Goal: Task Accomplishment & Management: Use online tool/utility

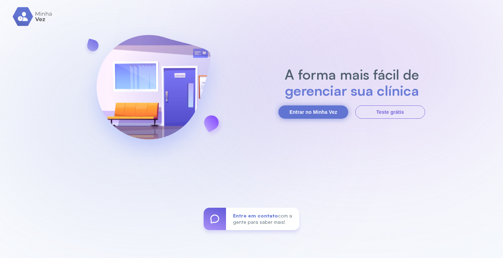
click at [328, 110] on button "Entrar no Minha Vez" at bounding box center [314, 112] width 70 height 13
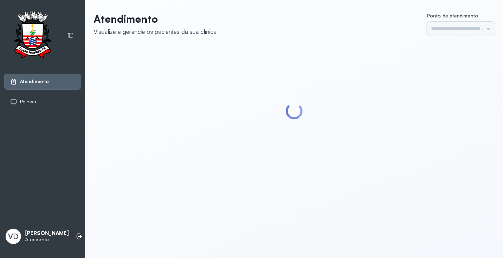
type input "*********"
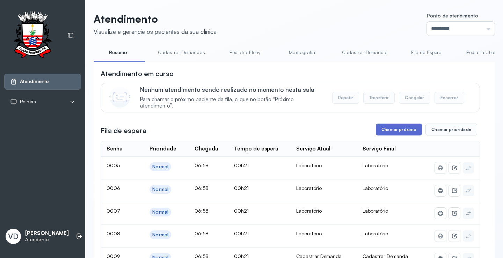
click at [398, 134] on button "Chamar próximo" at bounding box center [399, 130] width 46 height 12
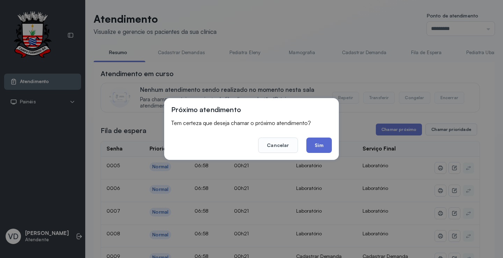
click at [322, 148] on button "Sim" at bounding box center [320, 145] width 26 height 15
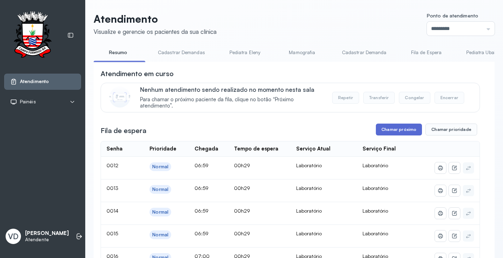
click at [398, 130] on button "Chamar próximo" at bounding box center [399, 130] width 46 height 12
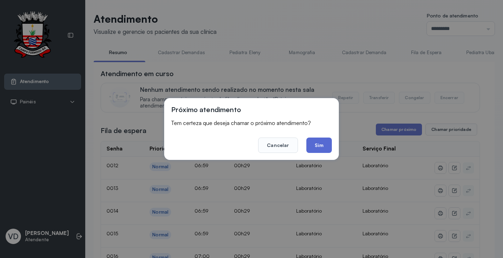
click at [329, 151] on button "Sim" at bounding box center [320, 145] width 26 height 15
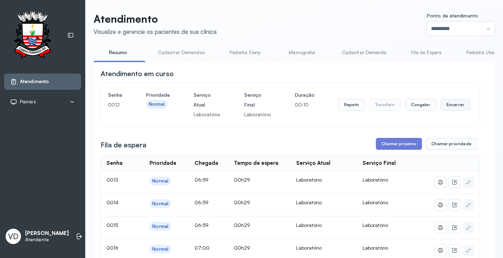
click at [442, 104] on button "Encerrar" at bounding box center [456, 105] width 30 height 12
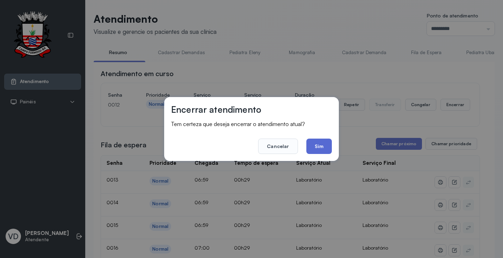
click at [330, 147] on button "Sim" at bounding box center [320, 146] width 26 height 15
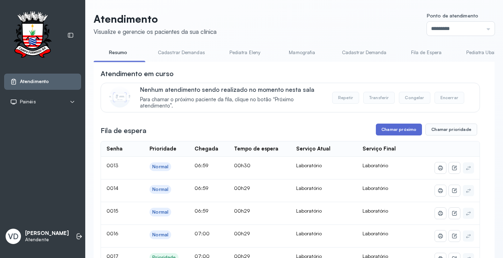
click at [402, 129] on button "Chamar próximo" at bounding box center [399, 130] width 46 height 12
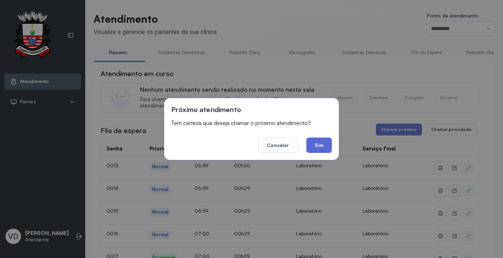
click at [323, 143] on button "Sim" at bounding box center [320, 145] width 26 height 15
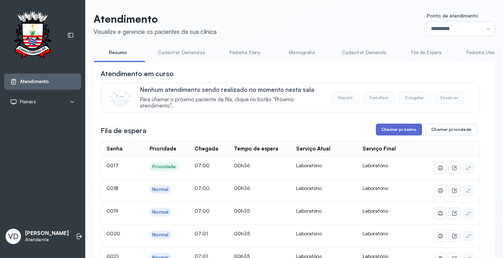
click at [395, 129] on button "Chamar próximo" at bounding box center [399, 130] width 46 height 12
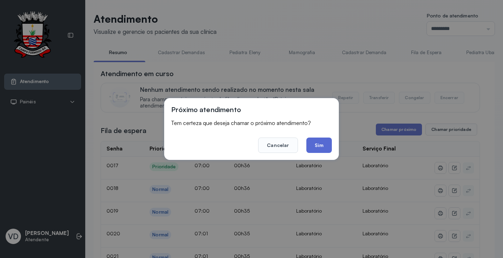
click at [317, 142] on button "Sim" at bounding box center [320, 145] width 26 height 15
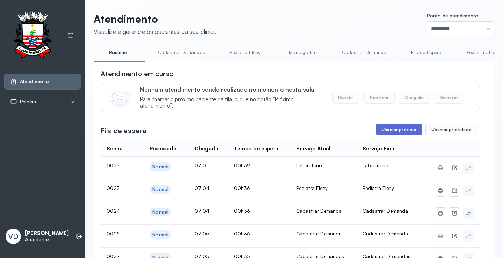
click at [398, 133] on button "Chamar próximo" at bounding box center [399, 130] width 46 height 12
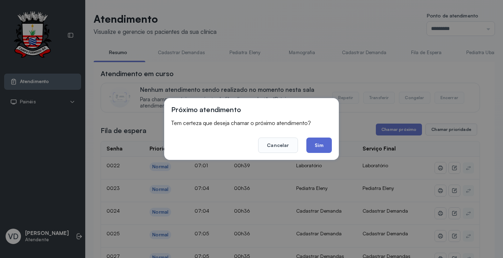
click at [317, 144] on button "Sim" at bounding box center [320, 145] width 26 height 15
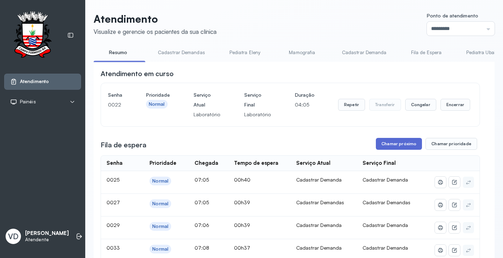
click at [393, 141] on button "Chamar próximo" at bounding box center [399, 144] width 46 height 12
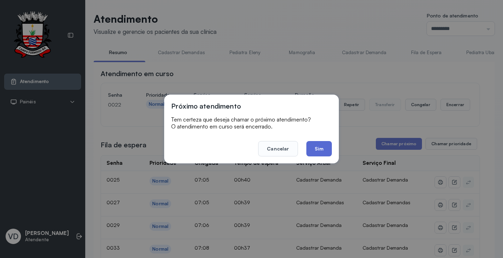
click at [322, 144] on button "Sim" at bounding box center [320, 148] width 26 height 15
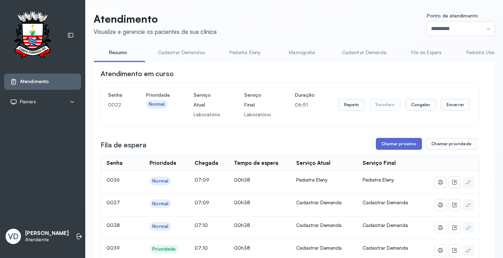
click at [401, 143] on button "Chamar próximo" at bounding box center [399, 144] width 46 height 12
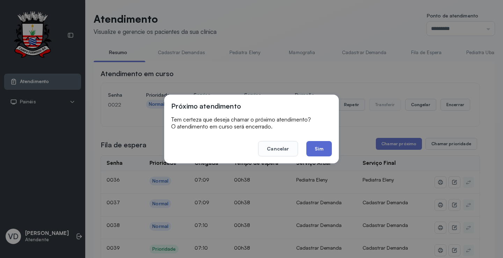
click at [313, 146] on button "Sim" at bounding box center [320, 148] width 26 height 15
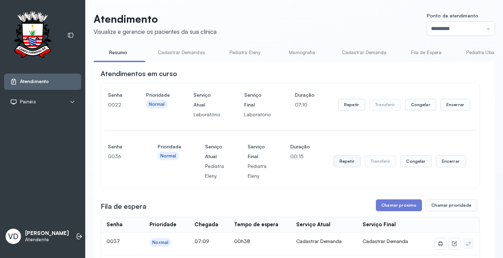
click at [352, 167] on button "Repetir" at bounding box center [347, 162] width 27 height 12
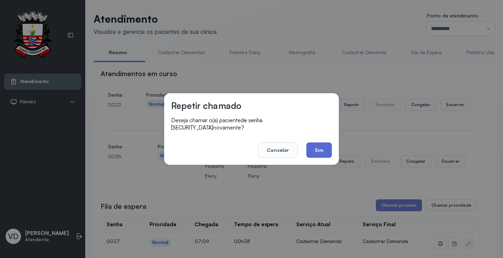
click at [326, 147] on button "Sim" at bounding box center [320, 150] width 26 height 15
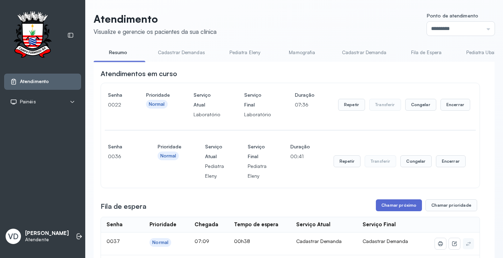
click at [389, 204] on button "Chamar próximo" at bounding box center [399, 206] width 46 height 12
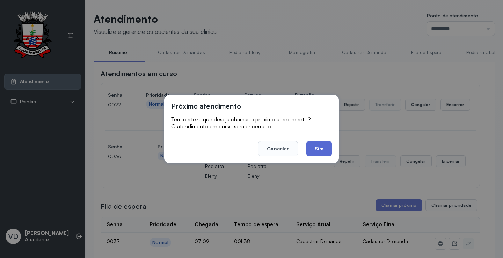
click at [310, 143] on button "Sim" at bounding box center [320, 148] width 26 height 15
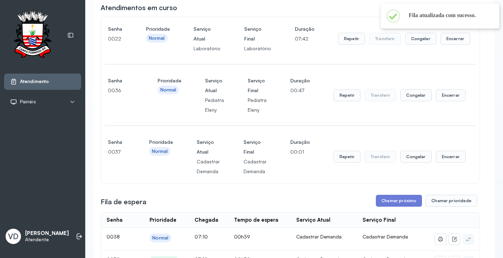
scroll to position [70, 0]
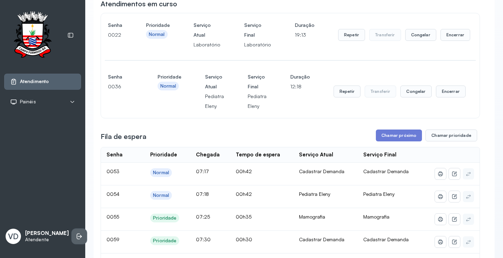
click at [76, 234] on icon at bounding box center [79, 236] width 7 height 7
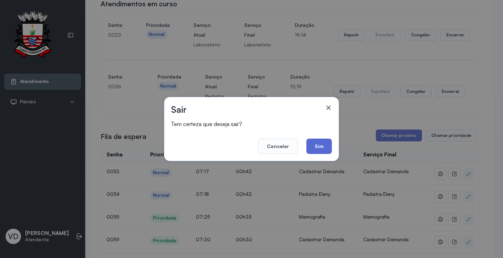
click at [330, 142] on button "Sim" at bounding box center [320, 146] width 26 height 15
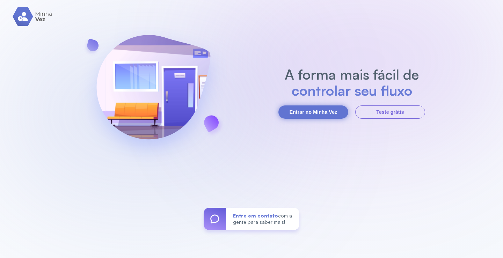
click at [313, 114] on button "Entrar no Minha Vez" at bounding box center [314, 112] width 70 height 13
click at [329, 116] on button "Entrar no Minha Vez" at bounding box center [314, 112] width 70 height 13
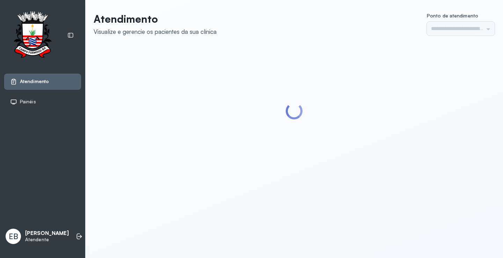
type input "*********"
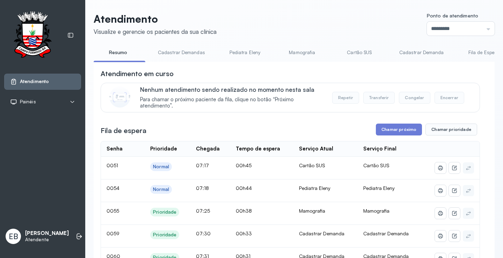
click at [232, 54] on link "Pediatra Eleny" at bounding box center [245, 53] width 49 height 12
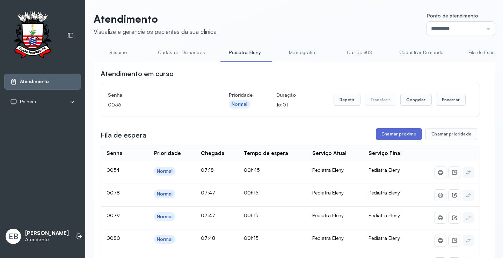
click at [391, 136] on button "Chamar próximo" at bounding box center [399, 134] width 46 height 12
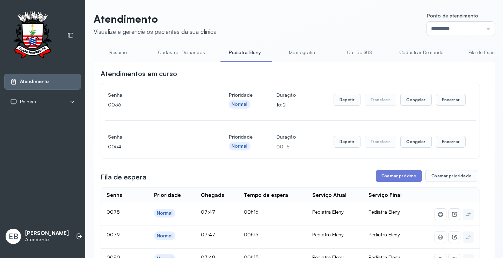
click at [122, 50] on link "Resumo" at bounding box center [118, 53] width 49 height 12
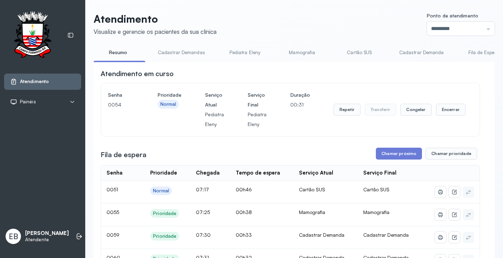
click at [171, 54] on link "Cadastrar Demandas" at bounding box center [181, 53] width 61 height 12
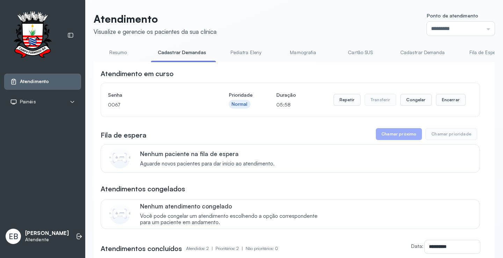
click at [406, 54] on link "Cadastrar Demanda" at bounding box center [423, 53] width 59 height 12
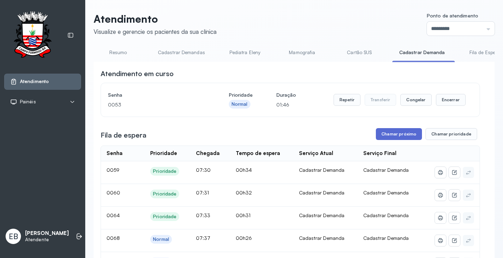
click at [394, 135] on button "Chamar próximo" at bounding box center [399, 134] width 46 height 12
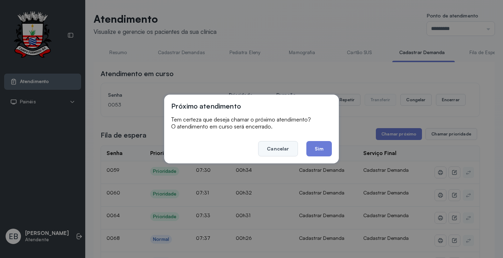
click at [287, 145] on button "Cancelar" at bounding box center [277, 148] width 39 height 15
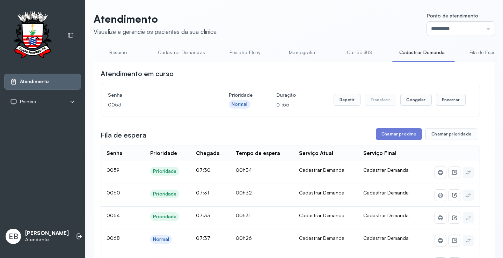
click at [125, 51] on link "Resumo" at bounding box center [118, 53] width 49 height 12
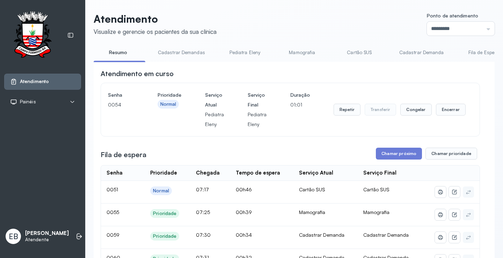
click at [296, 53] on link "Mamografia" at bounding box center [302, 53] width 49 height 12
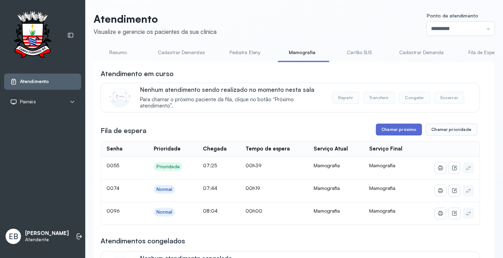
click at [394, 130] on button "Chamar próximo" at bounding box center [399, 130] width 46 height 12
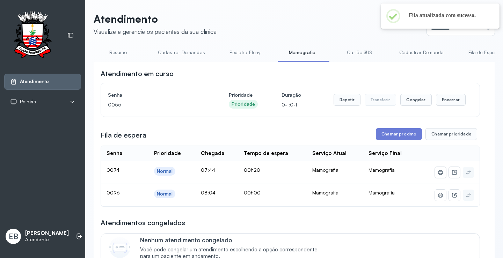
click at [124, 51] on link "Resumo" at bounding box center [118, 53] width 49 height 12
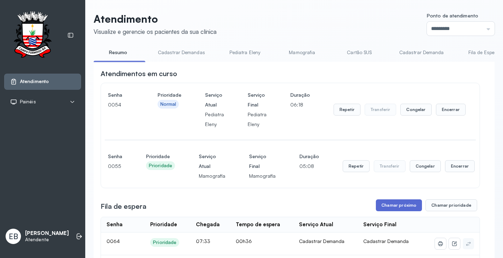
click at [399, 208] on button "Chamar próximo" at bounding box center [399, 206] width 46 height 12
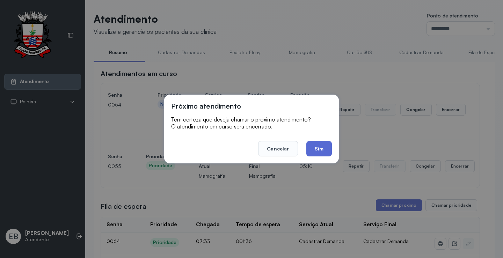
click at [315, 148] on button "Sim" at bounding box center [320, 148] width 26 height 15
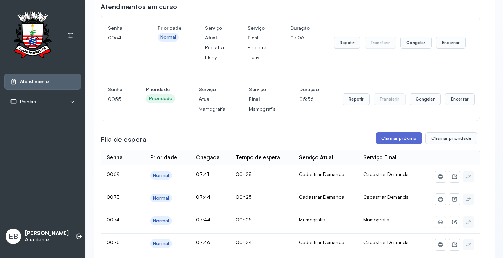
scroll to position [70, 0]
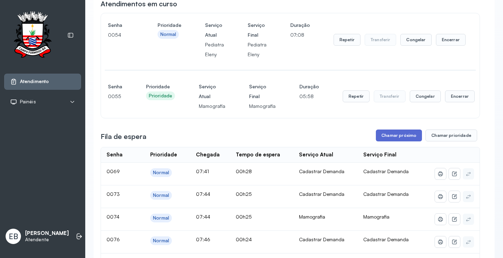
click at [395, 138] on button "Chamar próximo" at bounding box center [399, 136] width 46 height 12
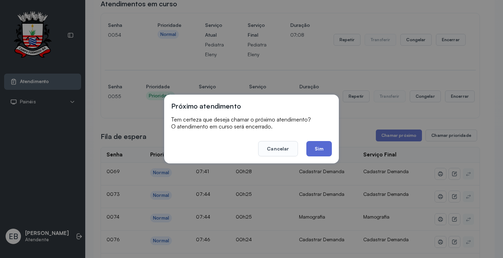
click at [324, 149] on button "Sim" at bounding box center [320, 148] width 26 height 15
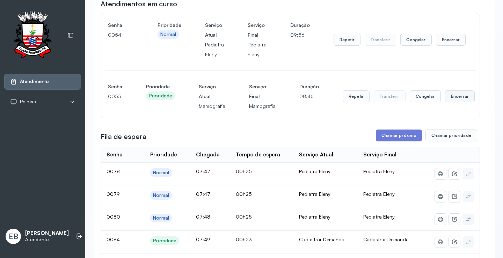
click at [451, 100] on button "Encerrar" at bounding box center [460, 97] width 30 height 12
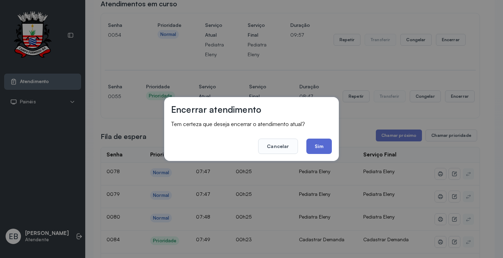
click at [315, 147] on button "Sim" at bounding box center [320, 146] width 26 height 15
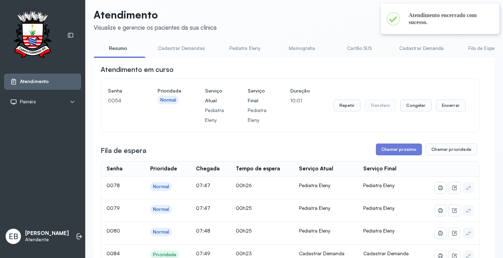
scroll to position [0, 0]
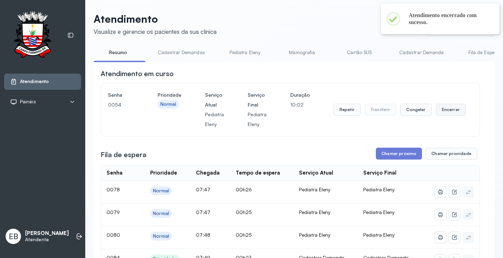
click at [444, 110] on button "Encerrar" at bounding box center [451, 110] width 30 height 12
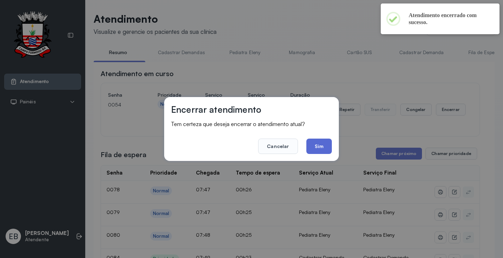
click at [321, 143] on button "Sim" at bounding box center [320, 146] width 26 height 15
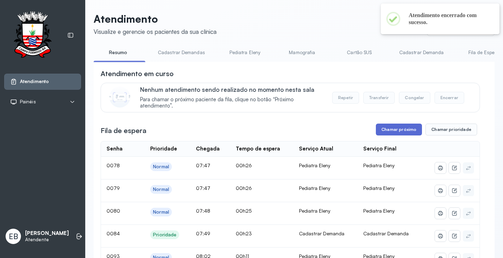
click at [397, 130] on button "Chamar próximo" at bounding box center [399, 130] width 46 height 12
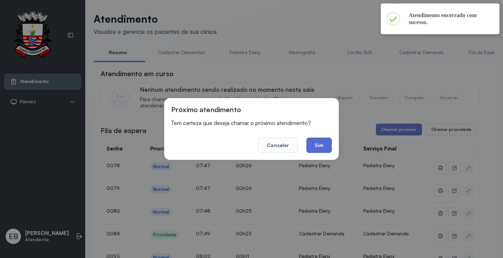
click at [329, 144] on button "Sim" at bounding box center [320, 145] width 26 height 15
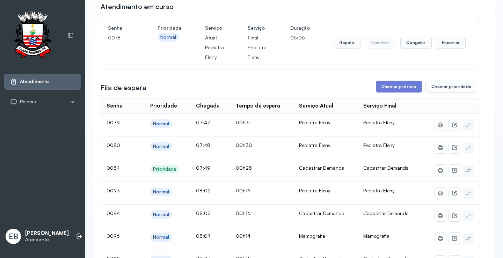
scroll to position [70, 0]
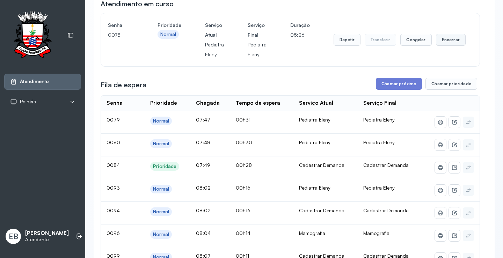
click at [442, 46] on button "Encerrar" at bounding box center [451, 40] width 30 height 12
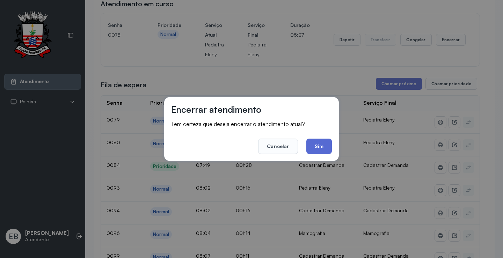
click at [314, 148] on button "Sim" at bounding box center [320, 146] width 26 height 15
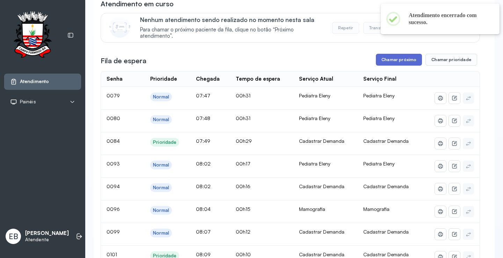
click at [401, 58] on button "Chamar próximo" at bounding box center [399, 60] width 46 height 12
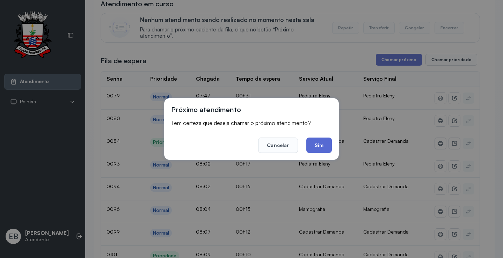
click at [318, 145] on button "Sim" at bounding box center [320, 145] width 26 height 15
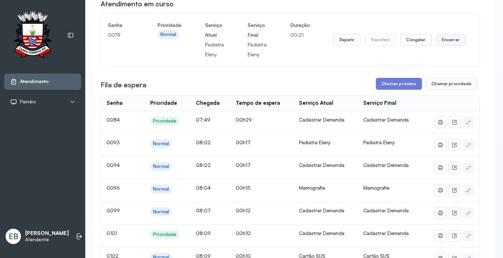
click at [440, 42] on button "Encerrar" at bounding box center [451, 40] width 30 height 12
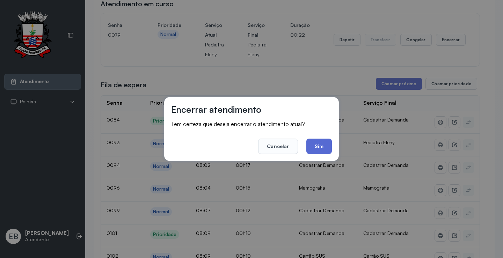
click at [330, 147] on button "Sim" at bounding box center [320, 146] width 26 height 15
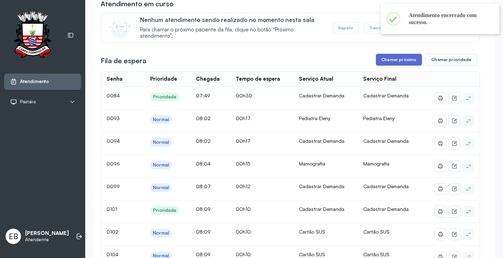
click at [393, 66] on button "Chamar próximo" at bounding box center [399, 60] width 46 height 12
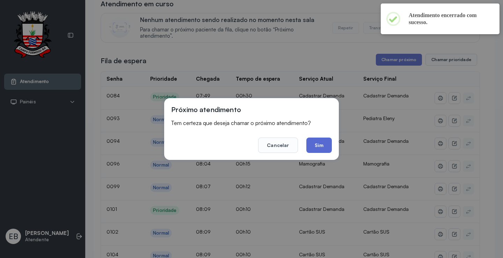
click at [316, 147] on button "Sim" at bounding box center [320, 145] width 26 height 15
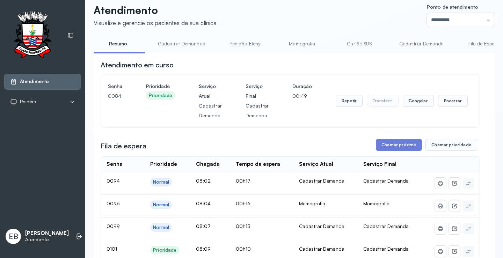
scroll to position [0, 0]
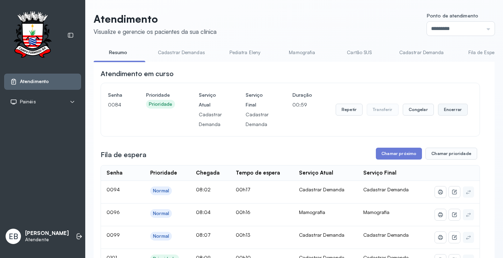
click at [445, 112] on button "Encerrar" at bounding box center [453, 110] width 30 height 12
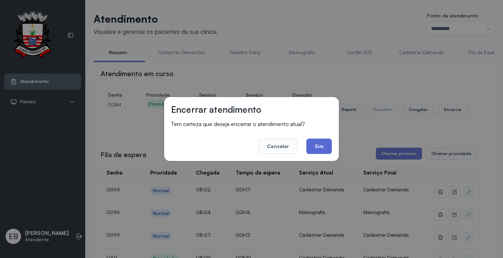
click at [315, 145] on button "Sim" at bounding box center [320, 146] width 26 height 15
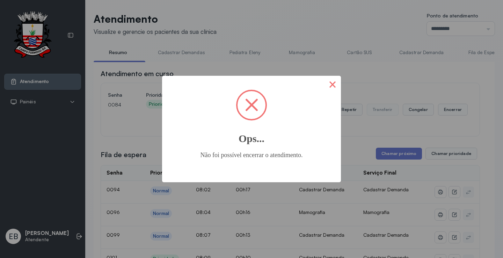
click at [333, 87] on button "×" at bounding box center [332, 84] width 17 height 17
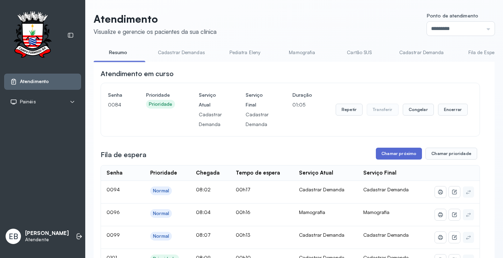
click at [398, 153] on button "Chamar próximo" at bounding box center [399, 154] width 46 height 12
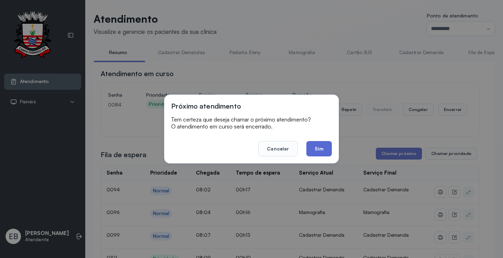
click at [324, 147] on button "Sim" at bounding box center [320, 148] width 26 height 15
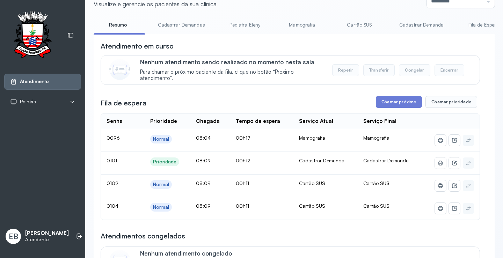
scroll to position [35, 0]
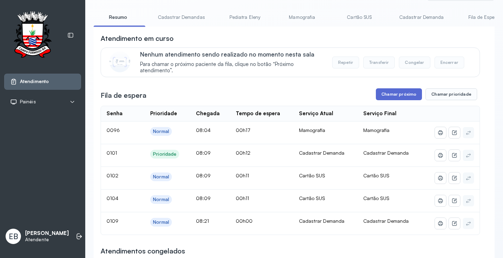
click at [392, 96] on button "Chamar próximo" at bounding box center [399, 94] width 46 height 12
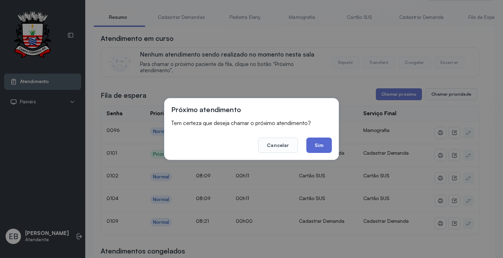
click at [327, 144] on button "Sim" at bounding box center [320, 145] width 26 height 15
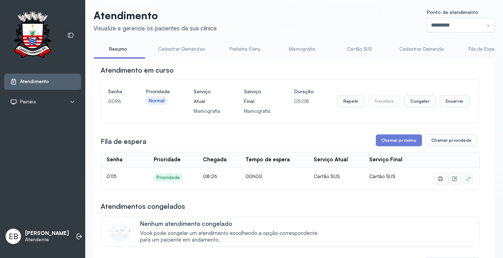
scroll to position [0, 0]
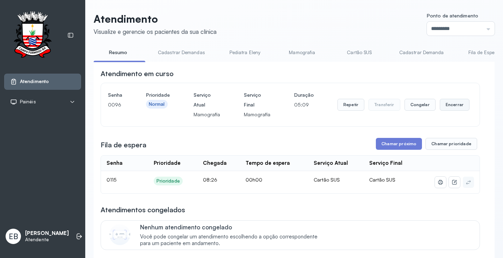
click at [450, 105] on button "Encerrar" at bounding box center [455, 105] width 30 height 12
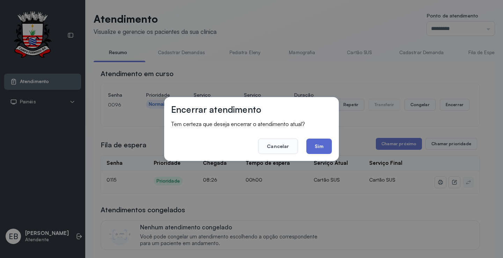
click at [322, 149] on button "Sim" at bounding box center [320, 146] width 26 height 15
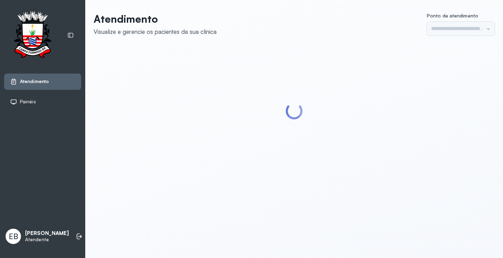
type input "*********"
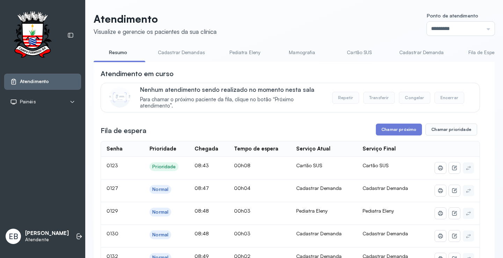
click at [179, 55] on link "Cadastrar Demandas" at bounding box center [181, 53] width 61 height 12
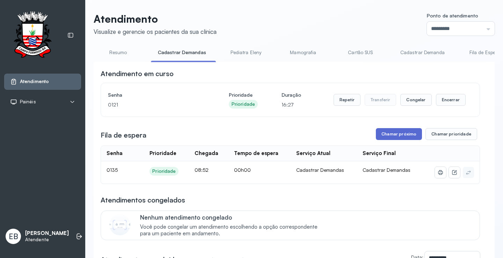
click at [396, 134] on button "Chamar próximo" at bounding box center [399, 134] width 46 height 12
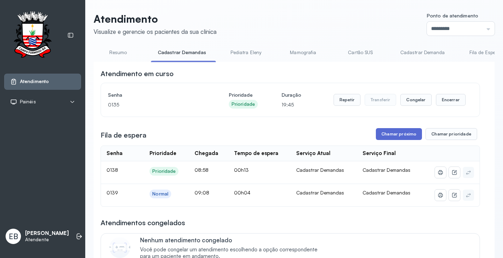
click at [413, 135] on button "Chamar próximo" at bounding box center [399, 134] width 46 height 12
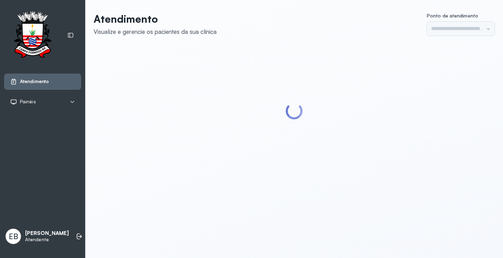
type input "*********"
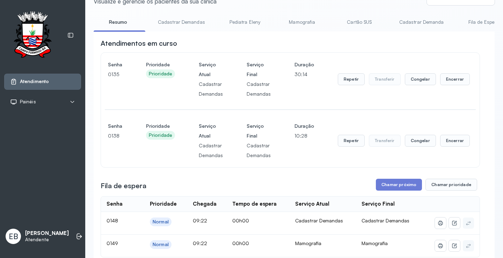
scroll to position [70, 0]
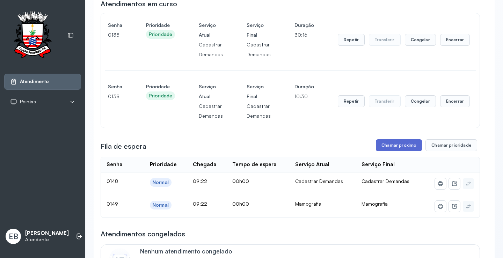
click at [389, 142] on button "Chamar próximo" at bounding box center [399, 145] width 46 height 12
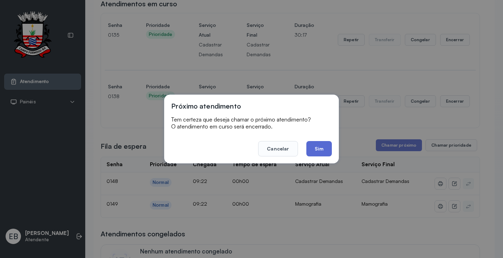
click at [314, 148] on button "Sim" at bounding box center [320, 148] width 26 height 15
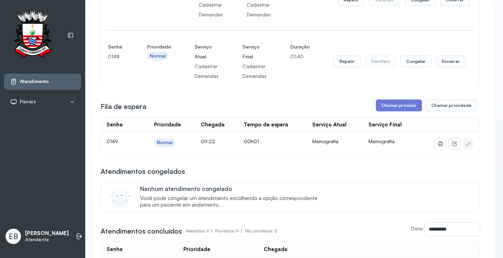
scroll to position [175, 0]
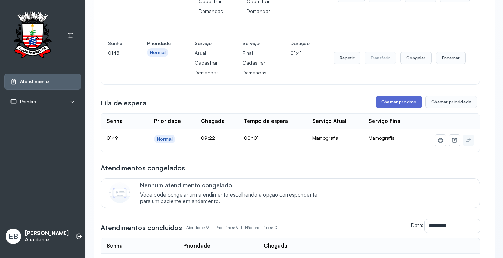
click at [404, 102] on button "Chamar próximo" at bounding box center [399, 102] width 46 height 12
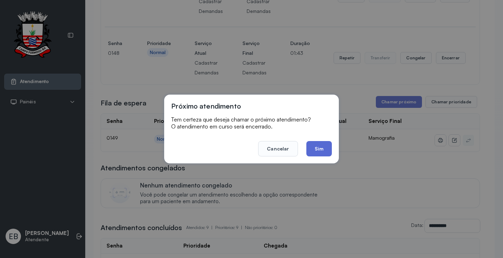
click at [319, 148] on button "Sim" at bounding box center [320, 148] width 26 height 15
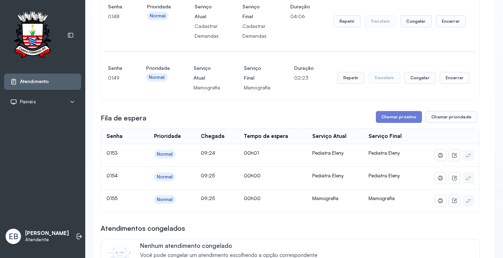
scroll to position [210, 0]
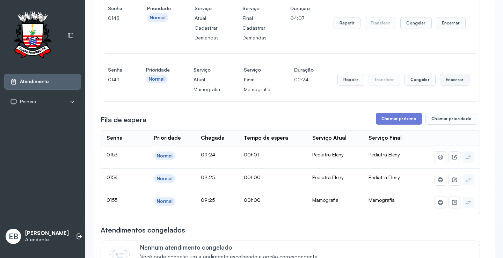
click at [448, 81] on button "Encerrar" at bounding box center [455, 80] width 30 height 12
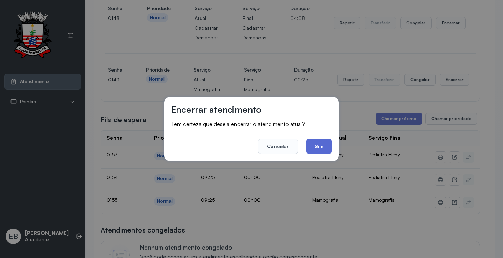
click at [326, 150] on button "Sim" at bounding box center [320, 146] width 26 height 15
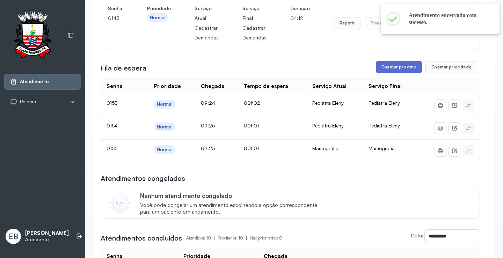
click at [394, 66] on button "Chamar próximo" at bounding box center [399, 67] width 46 height 12
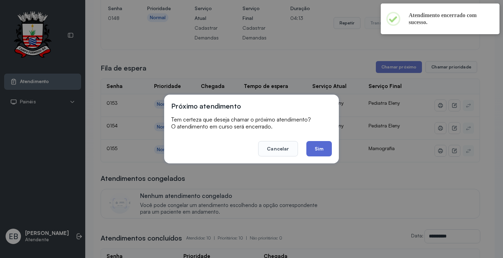
click at [315, 148] on button "Sim" at bounding box center [320, 148] width 26 height 15
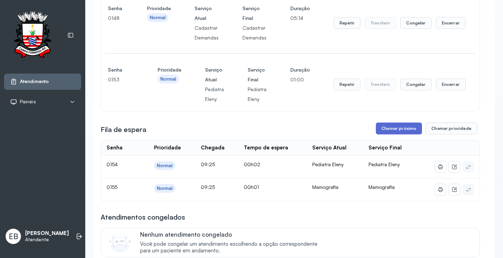
scroll to position [245, 0]
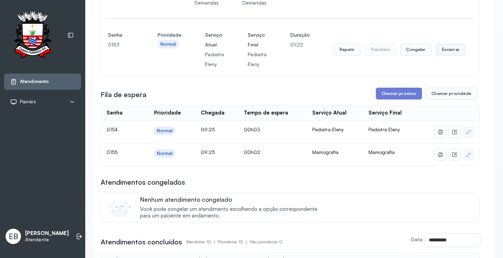
click at [443, 49] on button "Encerrar" at bounding box center [451, 50] width 30 height 12
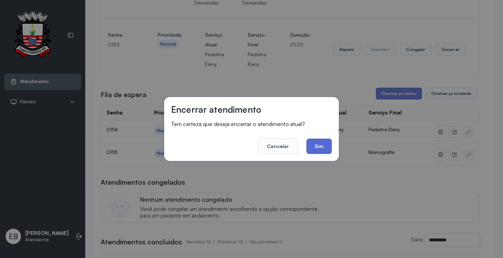
click at [320, 145] on button "Sim" at bounding box center [320, 146] width 26 height 15
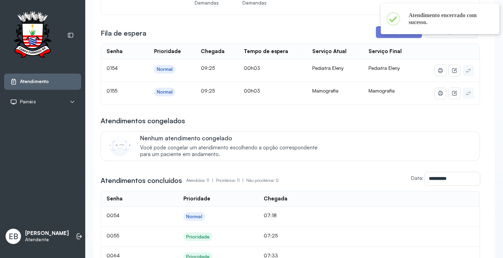
scroll to position [175, 0]
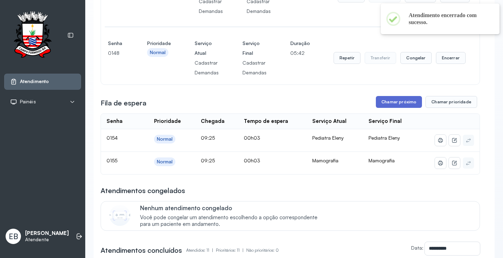
click at [397, 103] on button "Chamar próximo" at bounding box center [399, 102] width 46 height 12
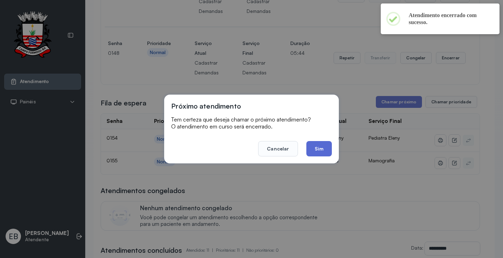
click at [323, 150] on button "Sim" at bounding box center [320, 148] width 26 height 15
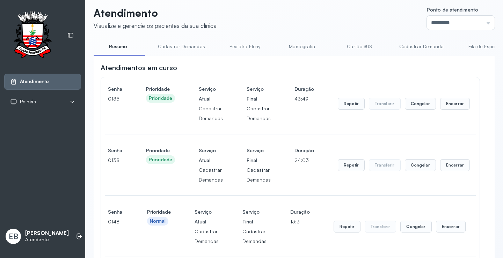
scroll to position [0, 0]
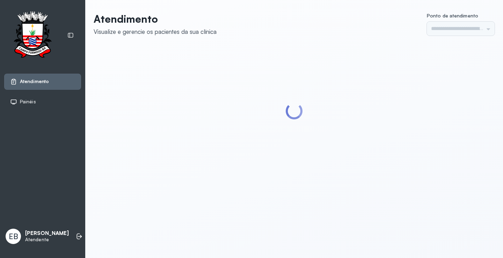
type input "*********"
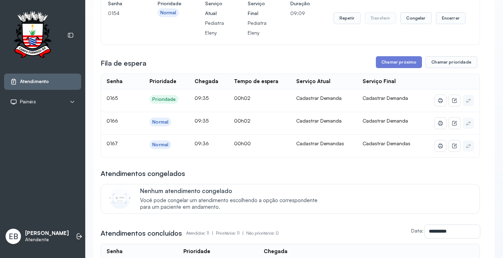
scroll to position [280, 0]
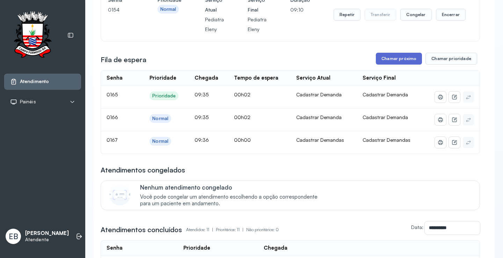
click at [386, 57] on button "Chamar próximo" at bounding box center [399, 59] width 46 height 12
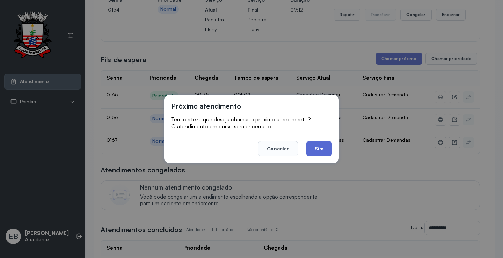
click at [316, 153] on button "Sim" at bounding box center [320, 148] width 26 height 15
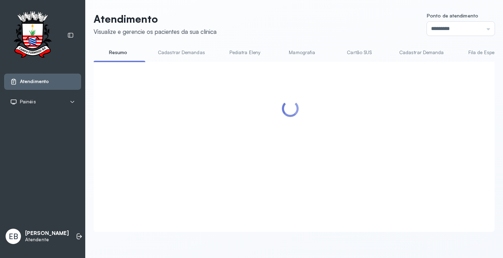
scroll to position [0, 0]
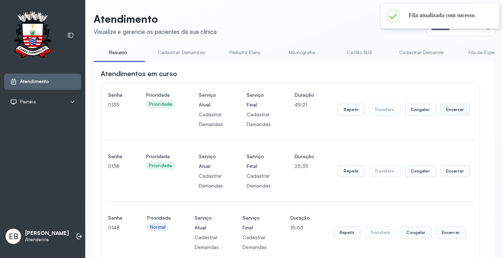
click at [445, 109] on button "Encerrar" at bounding box center [455, 110] width 30 height 12
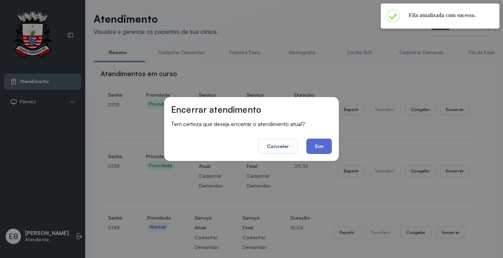
click at [318, 143] on button "Sim" at bounding box center [320, 146] width 26 height 15
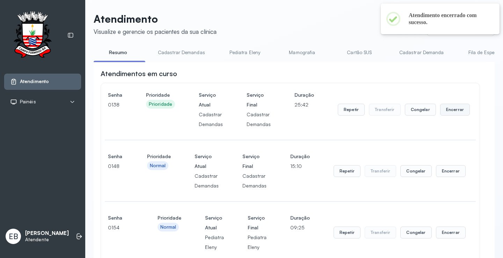
click at [445, 111] on button "Encerrar" at bounding box center [455, 110] width 30 height 12
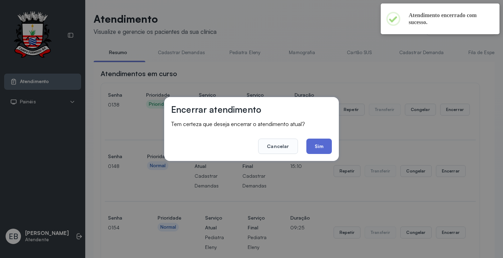
click at [319, 148] on button "Sim" at bounding box center [320, 146] width 26 height 15
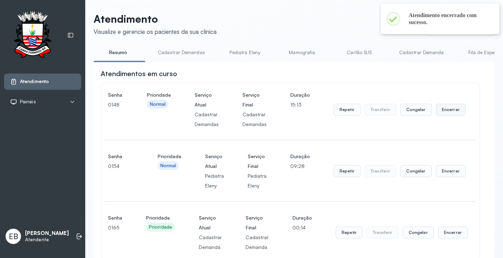
click at [449, 108] on button "Encerrar" at bounding box center [451, 110] width 30 height 12
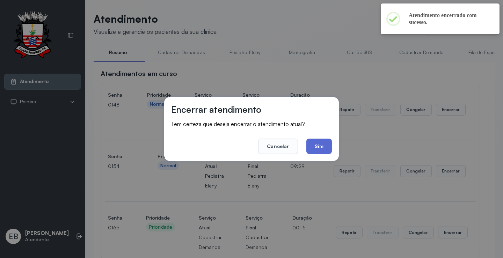
click at [320, 145] on button "Sim" at bounding box center [320, 146] width 26 height 15
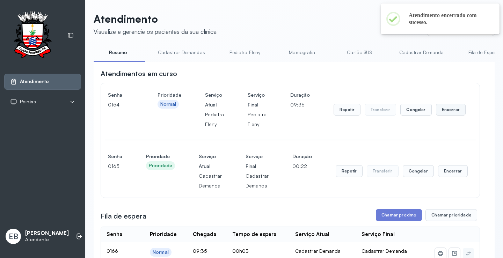
click at [447, 115] on button "Encerrar" at bounding box center [451, 110] width 30 height 12
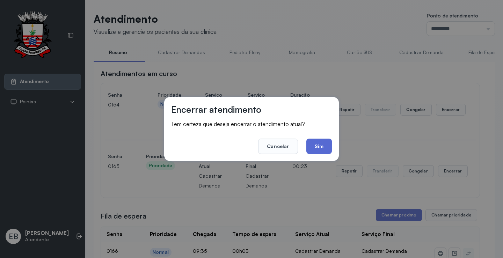
click at [321, 143] on button "Sim" at bounding box center [320, 146] width 26 height 15
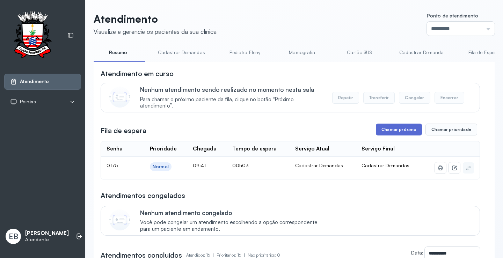
click at [386, 131] on button "Chamar próximo" at bounding box center [399, 130] width 46 height 12
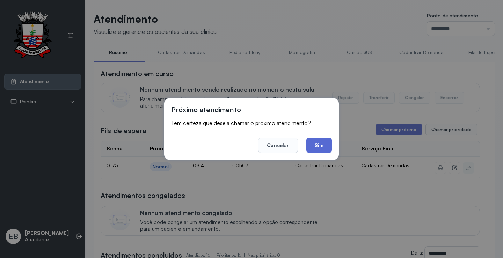
click at [323, 147] on button "Sim" at bounding box center [320, 145] width 26 height 15
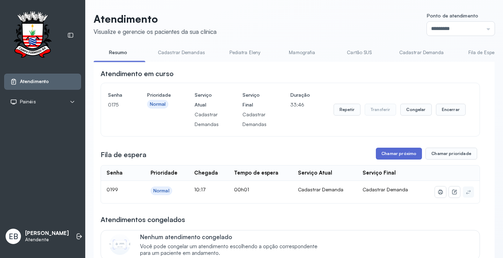
click at [383, 151] on button "Chamar próximo" at bounding box center [399, 154] width 46 height 12
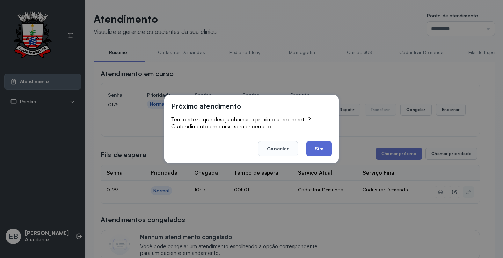
click at [328, 151] on button "Sim" at bounding box center [320, 148] width 26 height 15
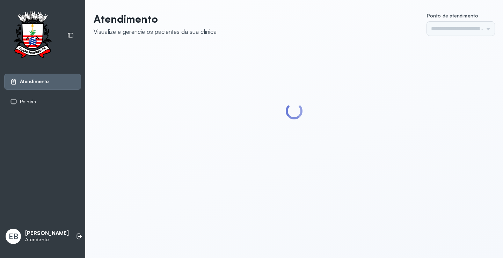
type input "*********"
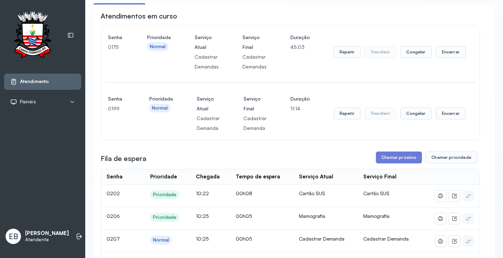
scroll to position [70, 0]
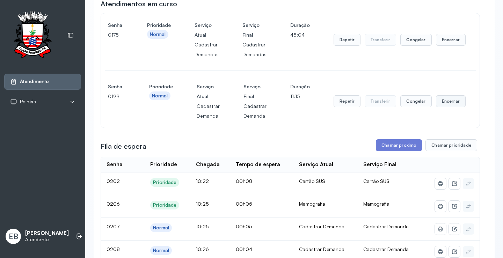
click at [449, 105] on button "Encerrar" at bounding box center [451, 101] width 30 height 12
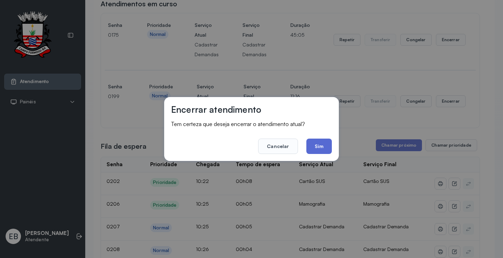
click at [314, 144] on button "Sim" at bounding box center [320, 146] width 26 height 15
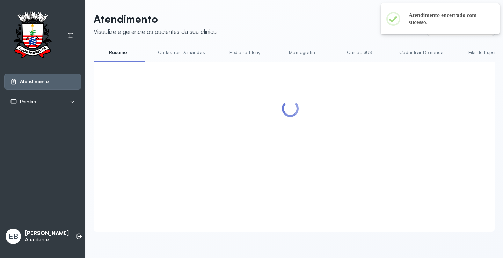
scroll to position [0, 0]
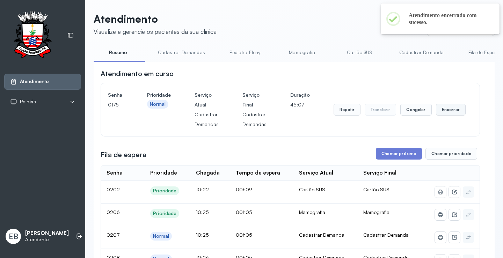
click at [443, 106] on button "Encerrar" at bounding box center [451, 110] width 30 height 12
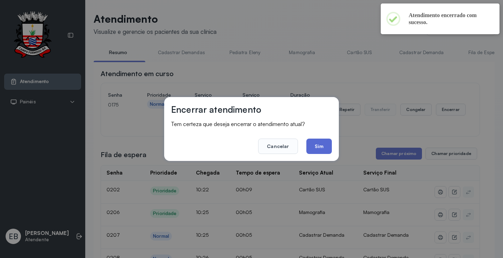
click at [323, 144] on button "Sim" at bounding box center [320, 146] width 26 height 15
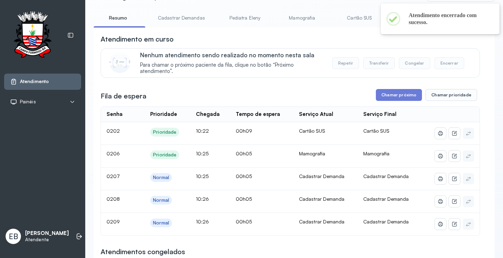
scroll to position [35, 0]
click at [300, 19] on link "Mamografia" at bounding box center [302, 18] width 49 height 12
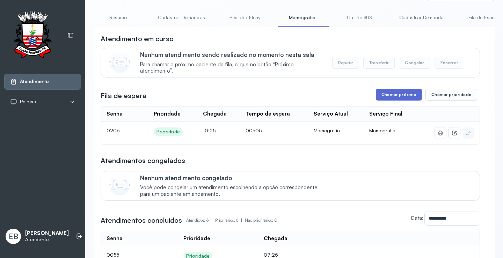
click at [392, 95] on button "Chamar próximo" at bounding box center [399, 95] width 46 height 12
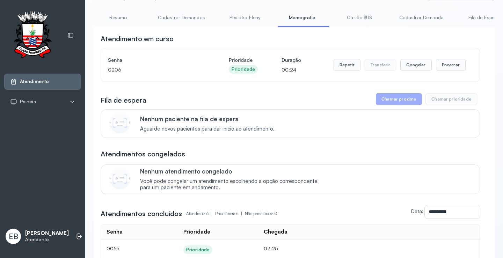
click at [112, 19] on link "Resumo" at bounding box center [118, 18] width 49 height 12
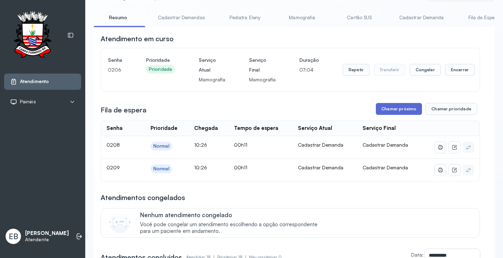
click at [401, 111] on button "Chamar próximo" at bounding box center [399, 109] width 46 height 12
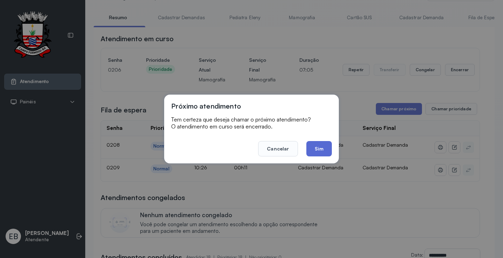
click at [326, 145] on button "Sim" at bounding box center [320, 148] width 26 height 15
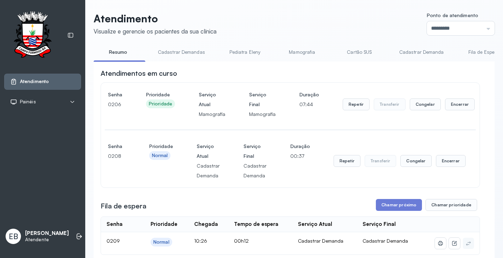
scroll to position [0, 0]
click at [389, 203] on button "Chamar próximo" at bounding box center [399, 206] width 46 height 12
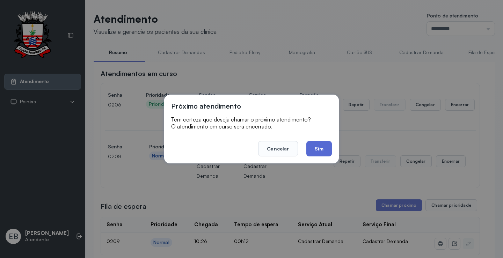
click at [323, 148] on button "Sim" at bounding box center [320, 148] width 26 height 15
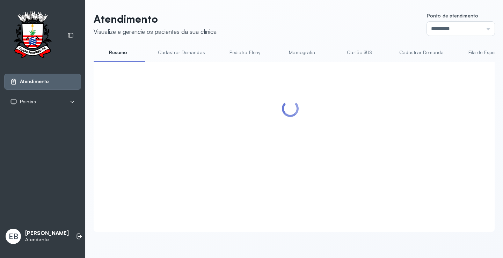
scroll to position [70, 0]
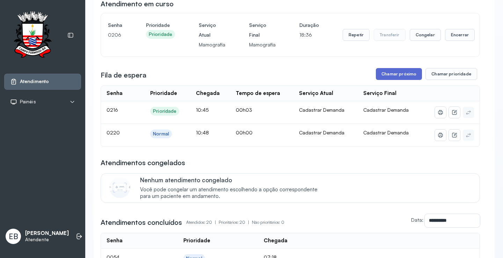
click at [404, 78] on button "Chamar próximo" at bounding box center [399, 74] width 46 height 12
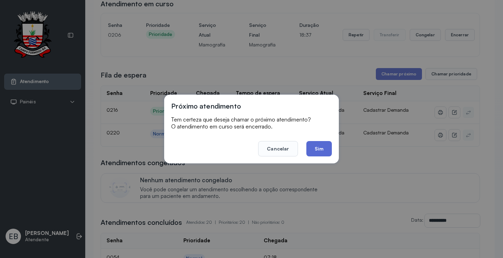
click at [322, 154] on button "Sim" at bounding box center [320, 148] width 26 height 15
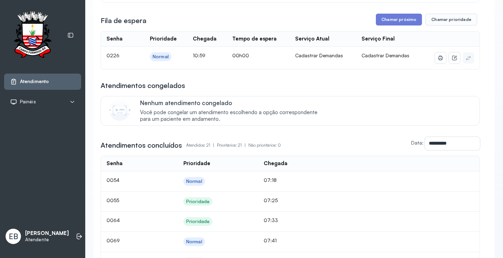
scroll to position [35, 0]
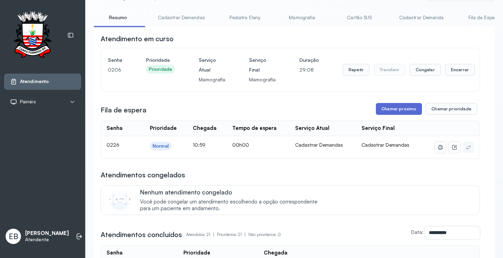
click at [403, 108] on button "Chamar próximo" at bounding box center [399, 109] width 46 height 12
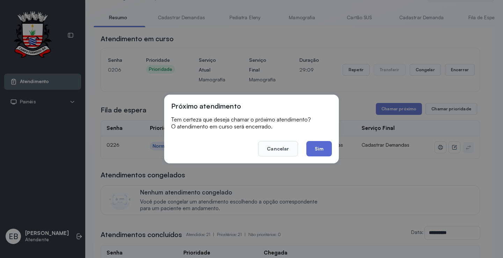
click at [311, 146] on button "Sim" at bounding box center [320, 148] width 26 height 15
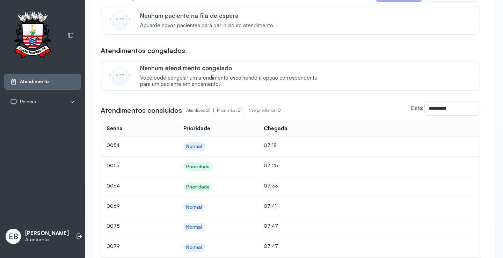
scroll to position [70, 0]
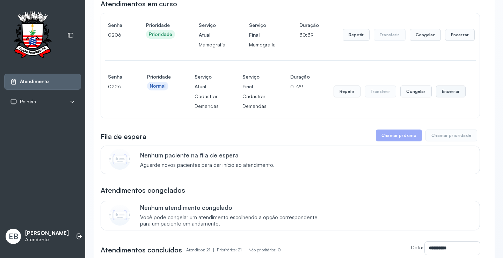
click at [444, 93] on button "Encerrar" at bounding box center [451, 92] width 30 height 12
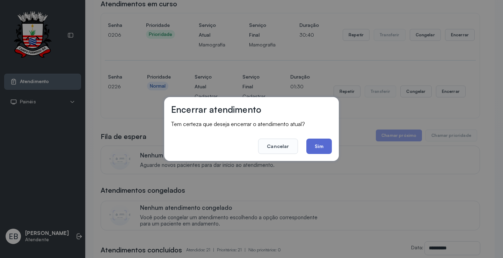
click at [319, 145] on button "Sim" at bounding box center [320, 146] width 26 height 15
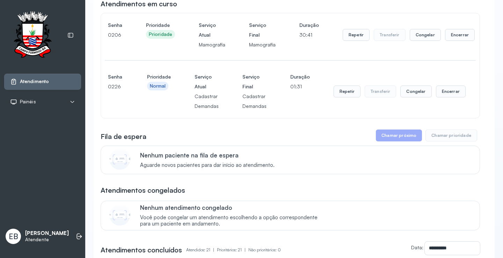
scroll to position [0, 0]
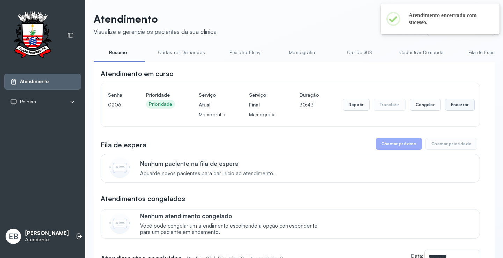
click at [452, 105] on button "Encerrar" at bounding box center [460, 105] width 30 height 12
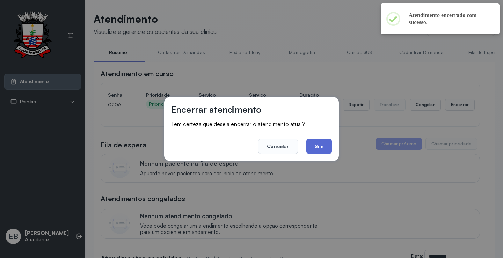
click at [322, 146] on button "Sim" at bounding box center [320, 146] width 26 height 15
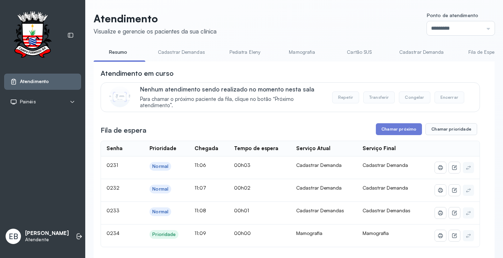
scroll to position [70, 0]
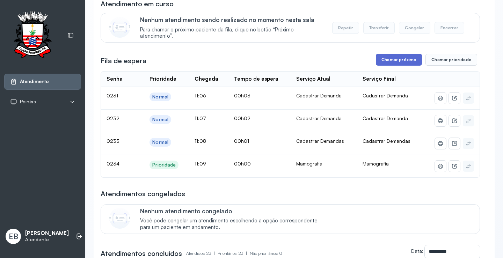
click at [383, 57] on button "Chamar próximo" at bounding box center [399, 60] width 46 height 12
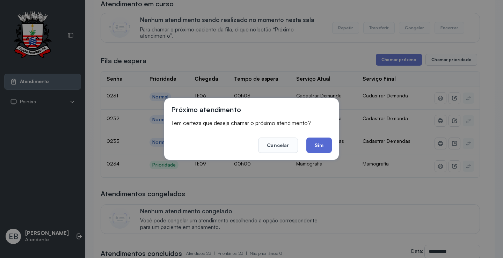
click at [317, 145] on button "Sim" at bounding box center [320, 145] width 26 height 15
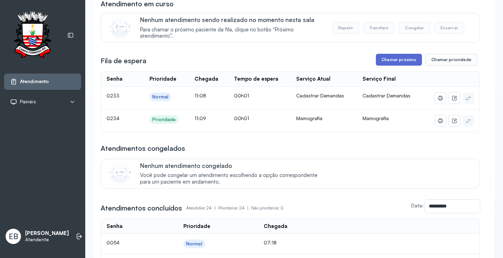
click at [389, 59] on button "Chamar próximo" at bounding box center [399, 60] width 46 height 12
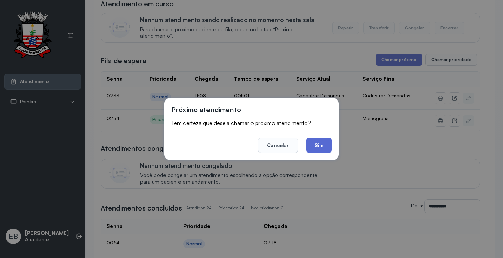
click at [311, 148] on button "Sim" at bounding box center [320, 145] width 26 height 15
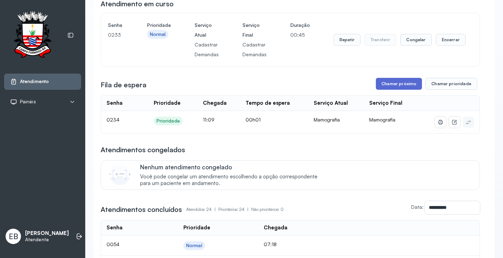
click at [400, 83] on button "Chamar próximo" at bounding box center [399, 84] width 46 height 12
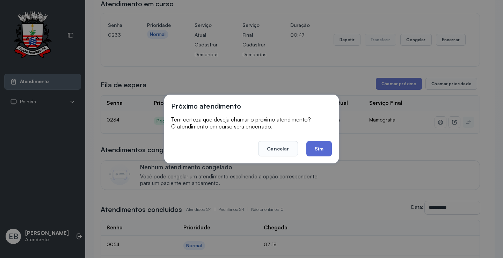
click at [325, 145] on button "Sim" at bounding box center [320, 148] width 26 height 15
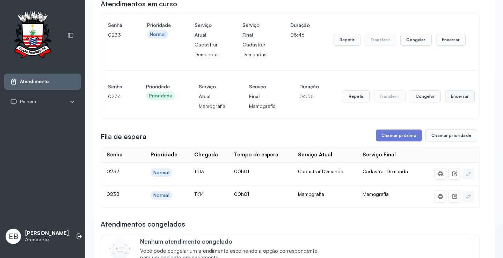
click at [456, 98] on button "Encerrar" at bounding box center [460, 97] width 30 height 12
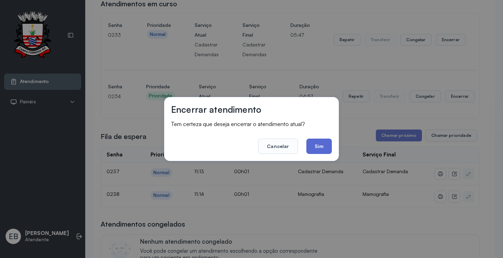
click at [325, 145] on button "Sim" at bounding box center [320, 146] width 26 height 15
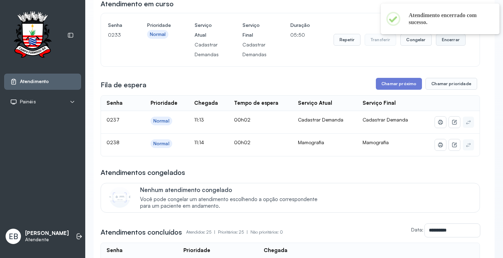
click at [445, 42] on button "Encerrar" at bounding box center [451, 40] width 30 height 12
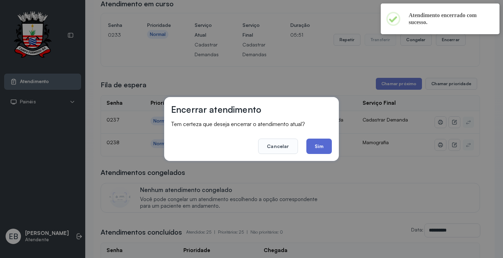
click at [325, 149] on button "Sim" at bounding box center [320, 146] width 26 height 15
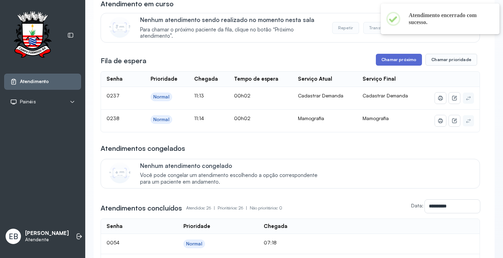
click at [386, 59] on button "Chamar próximo" at bounding box center [399, 60] width 46 height 12
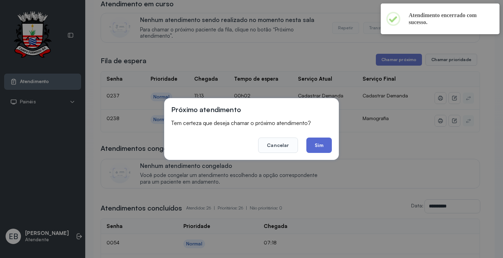
click at [319, 145] on button "Sim" at bounding box center [320, 145] width 26 height 15
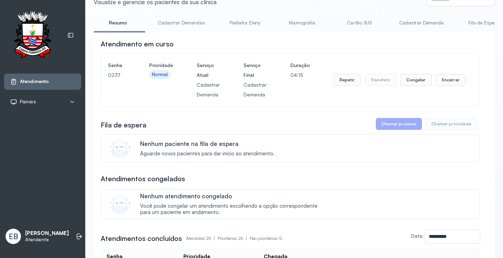
scroll to position [0, 0]
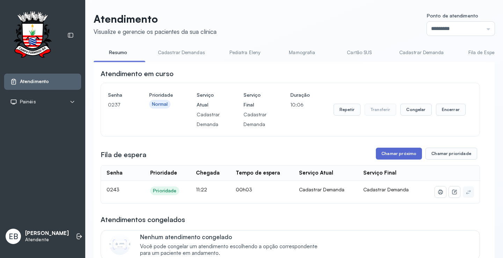
click at [386, 157] on button "Chamar próximo" at bounding box center [399, 154] width 46 height 12
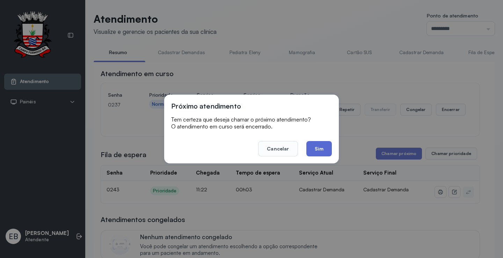
click at [323, 150] on button "Sim" at bounding box center [320, 148] width 26 height 15
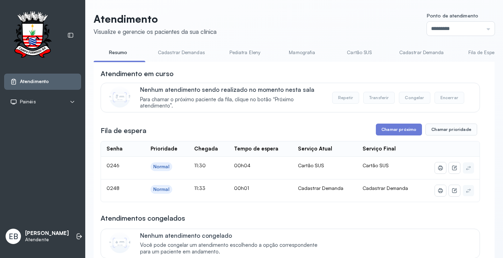
click at [193, 51] on link "Cadastrar Demandas" at bounding box center [181, 53] width 61 height 12
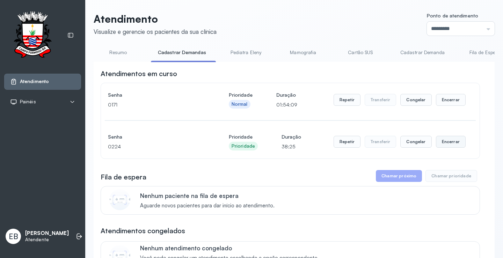
click at [441, 146] on button "Encerrar" at bounding box center [451, 142] width 30 height 12
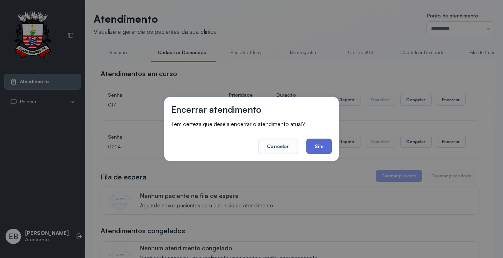
click at [325, 144] on button "Sim" at bounding box center [320, 146] width 26 height 15
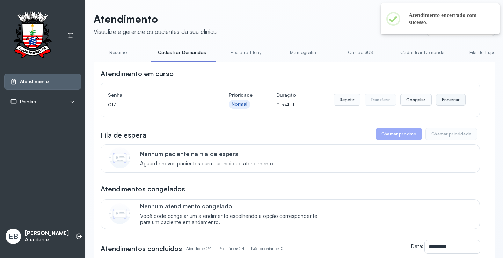
click at [448, 101] on button "Encerrar" at bounding box center [451, 100] width 30 height 12
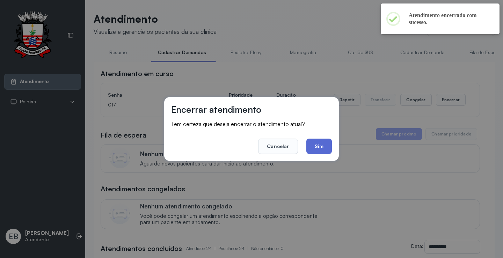
click at [320, 148] on button "Sim" at bounding box center [320, 146] width 26 height 15
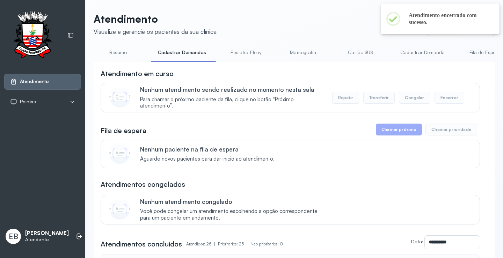
click at [421, 52] on link "Cadastrar Demanda" at bounding box center [423, 53] width 59 height 12
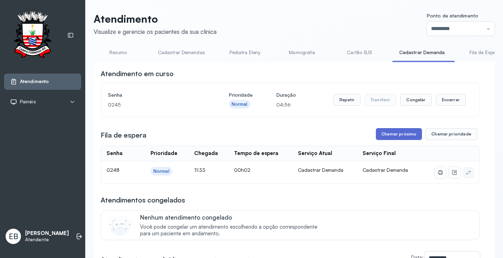
click at [400, 135] on button "Chamar próximo" at bounding box center [399, 134] width 46 height 12
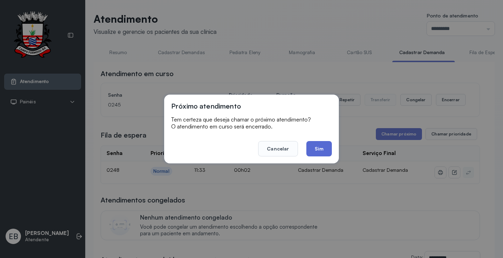
click at [320, 147] on button "Sim" at bounding box center [320, 148] width 26 height 15
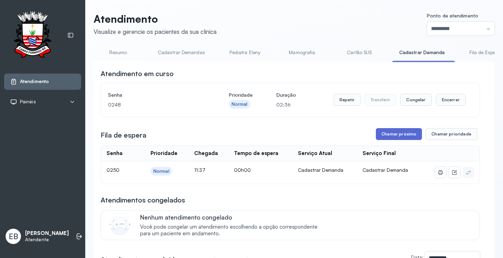
click at [389, 136] on button "Chamar próximo" at bounding box center [399, 134] width 46 height 12
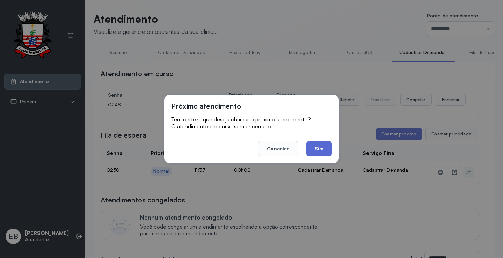
click at [317, 153] on button "Sim" at bounding box center [320, 148] width 26 height 15
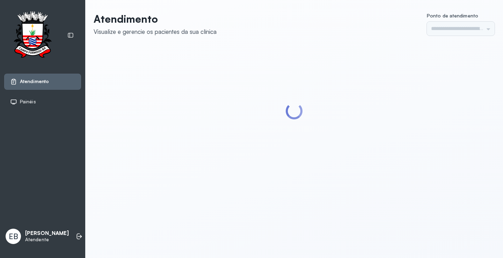
type input "*********"
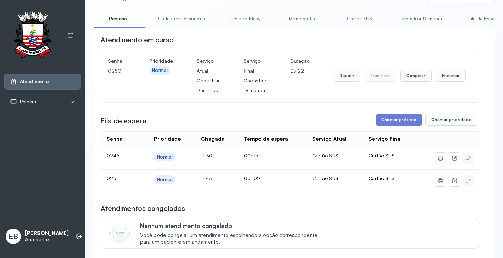
scroll to position [105, 0]
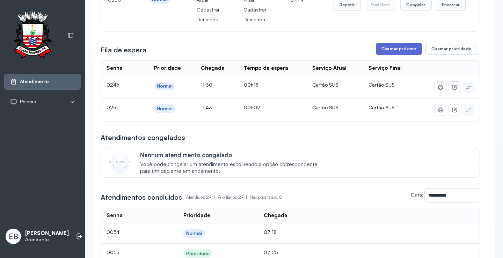
click at [391, 51] on button "Chamar próximo" at bounding box center [399, 49] width 46 height 12
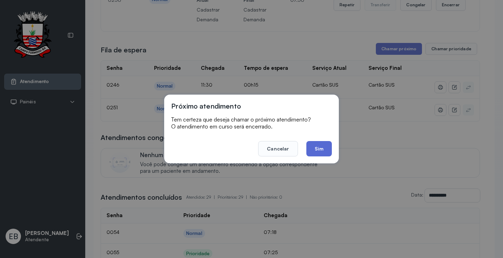
click at [318, 147] on button "Sim" at bounding box center [320, 148] width 26 height 15
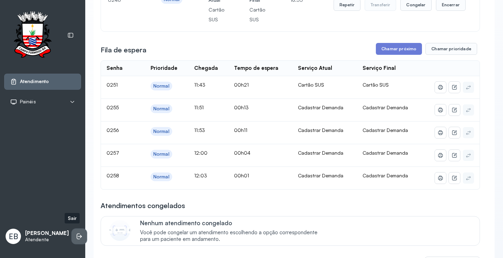
click at [76, 234] on icon at bounding box center [79, 236] width 7 height 7
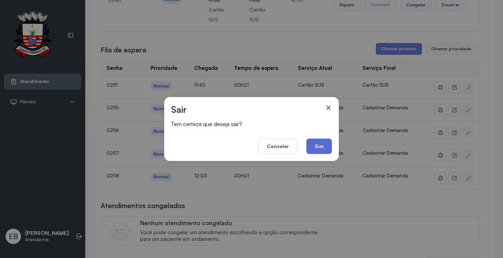
click at [322, 145] on button "Sim" at bounding box center [320, 146] width 26 height 15
